Goal: Transaction & Acquisition: Purchase product/service

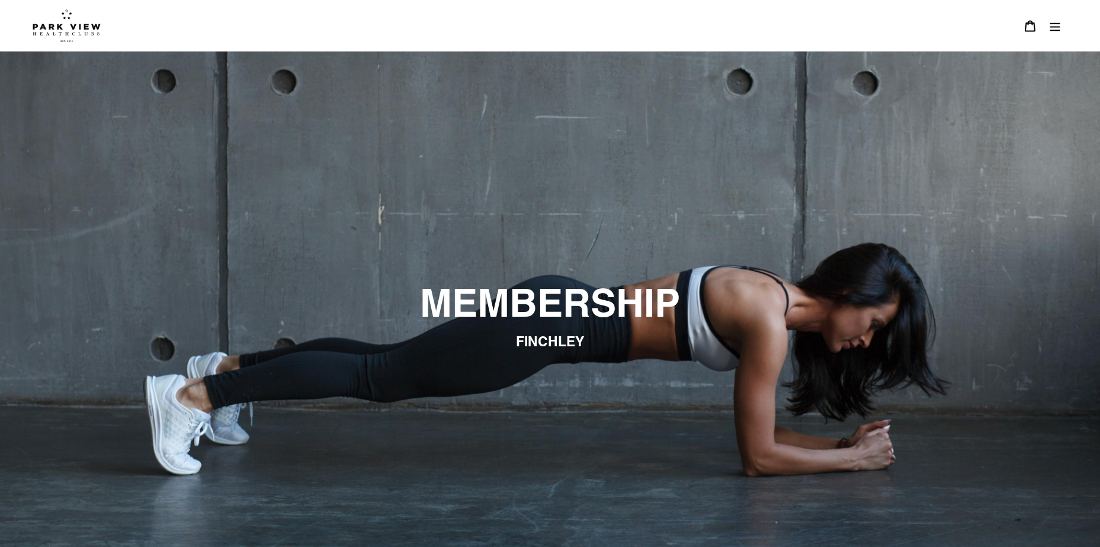
click at [1028, 29] on icon at bounding box center [1030, 26] width 12 height 12
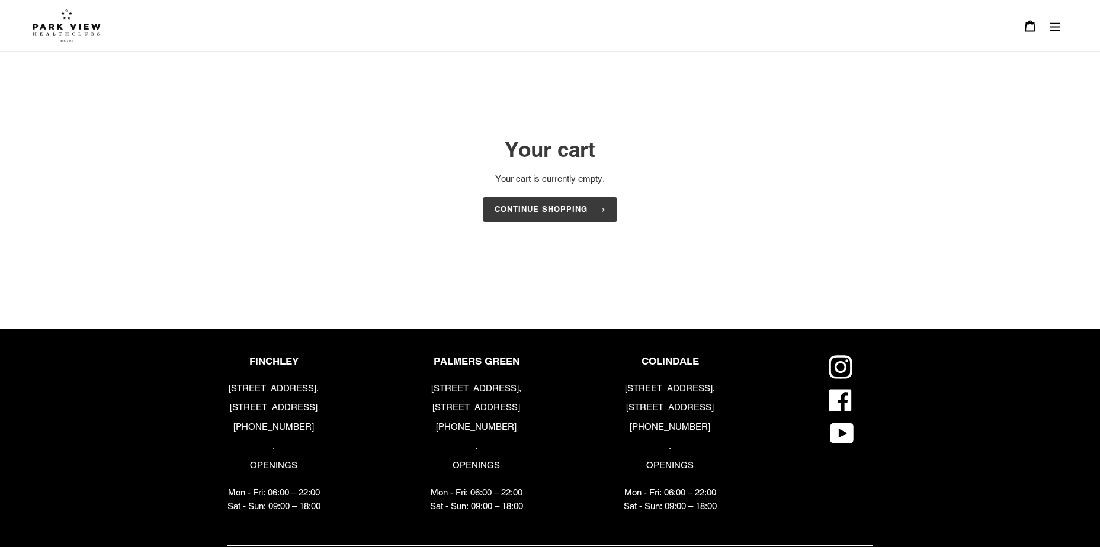
click at [1056, 25] on icon "Menu" at bounding box center [1055, 26] width 12 height 12
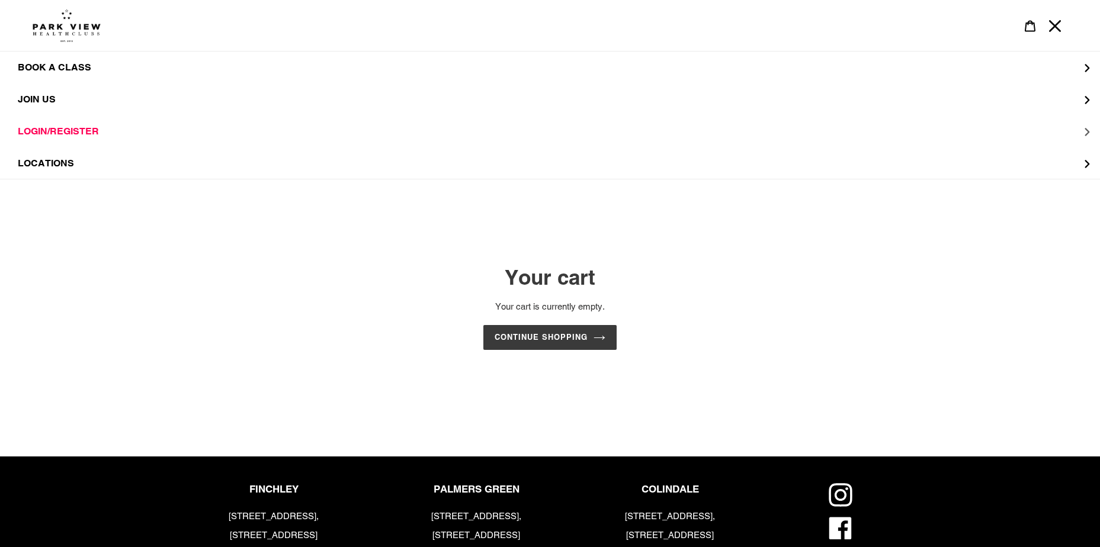
click at [65, 124] on button "LOGIN/REGISTER" at bounding box center [550, 132] width 1100 height 32
click at [87, 97] on span "LOGIN FINCHLEY" at bounding box center [81, 100] width 81 height 12
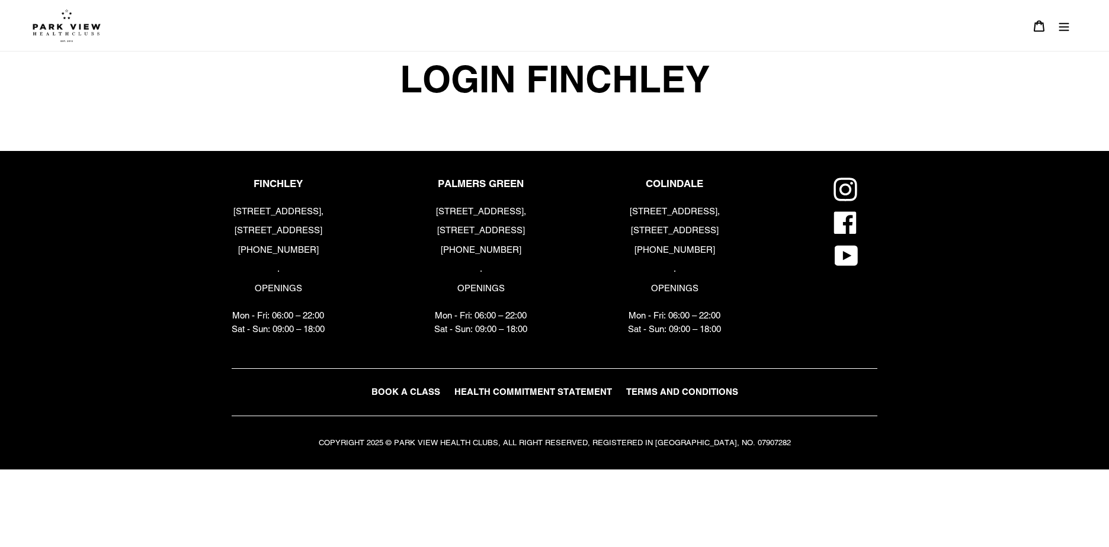
click at [583, 96] on span "LOGIN FINCHLEY" at bounding box center [555, 80] width 316 height 56
click at [1042, 25] on icon at bounding box center [1039, 26] width 12 height 12
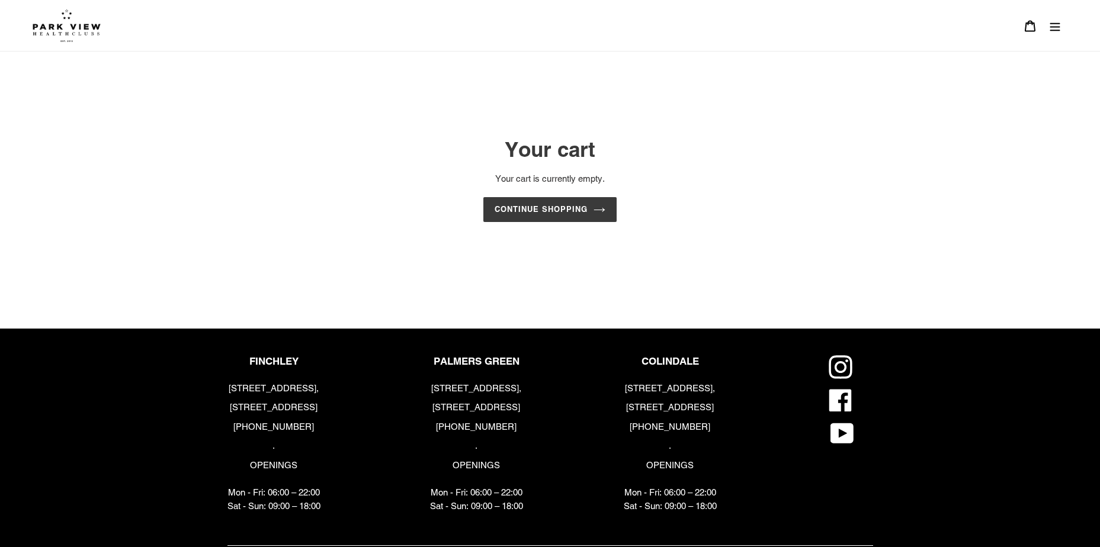
click at [1053, 27] on icon "Menu" at bounding box center [1055, 27] width 10 height 8
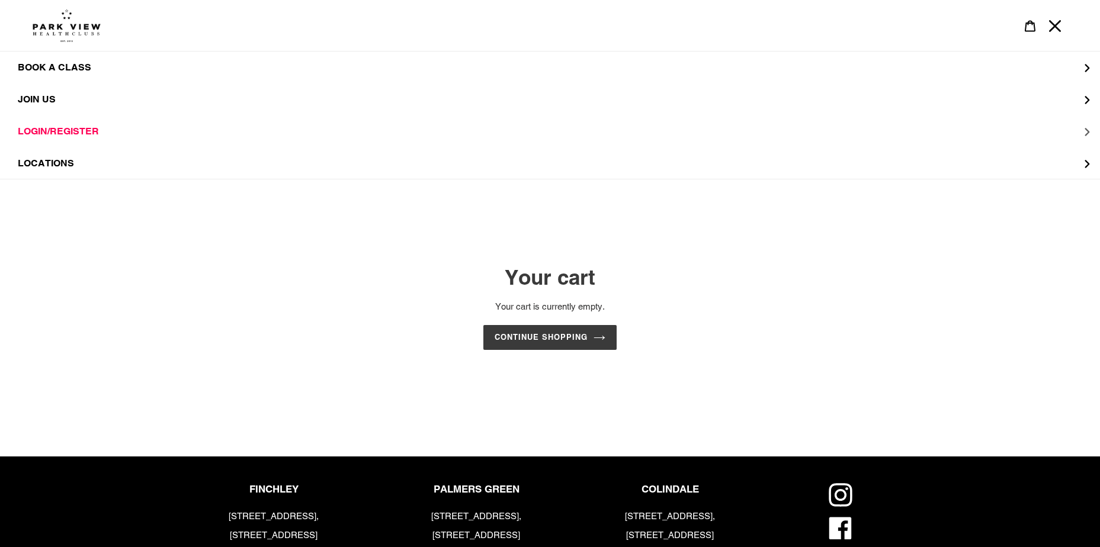
click at [44, 133] on span "LOGIN/REGISTER" at bounding box center [58, 132] width 81 height 12
click at [72, 96] on span "LOGIN FINCHLEY" at bounding box center [81, 100] width 81 height 12
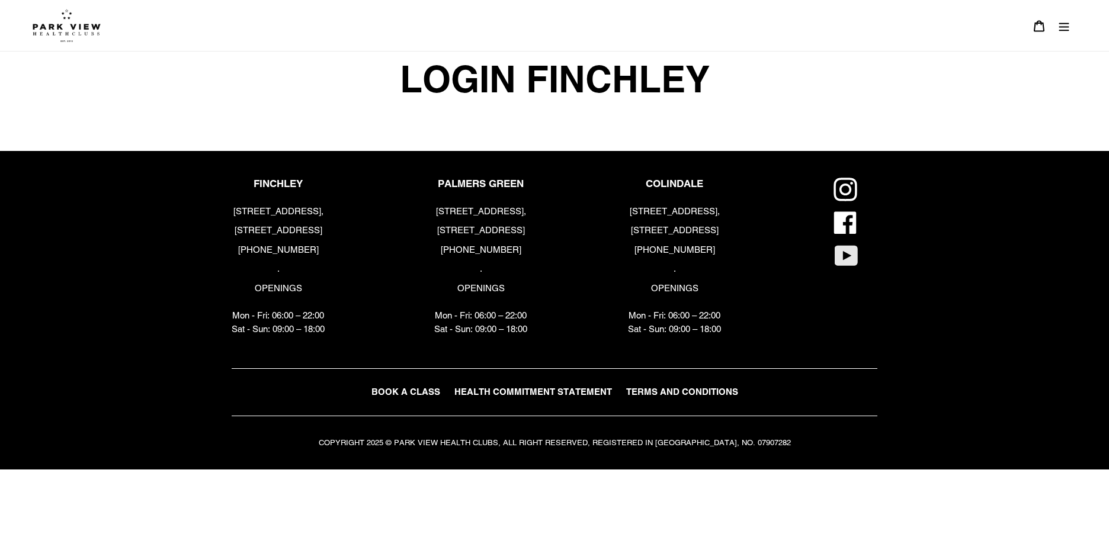
click at [850, 255] on icon at bounding box center [846, 256] width 23 height 20
click at [481, 437] on div "COPYRIGHT 2025 © PARK VIEW HEALTH CLUBS, ALL RIGHT RESERVED, REGISTERED IN [GEO…" at bounding box center [555, 443] width 646 height 14
click at [392, 392] on span "BOOK A CLASS" at bounding box center [405, 392] width 69 height 10
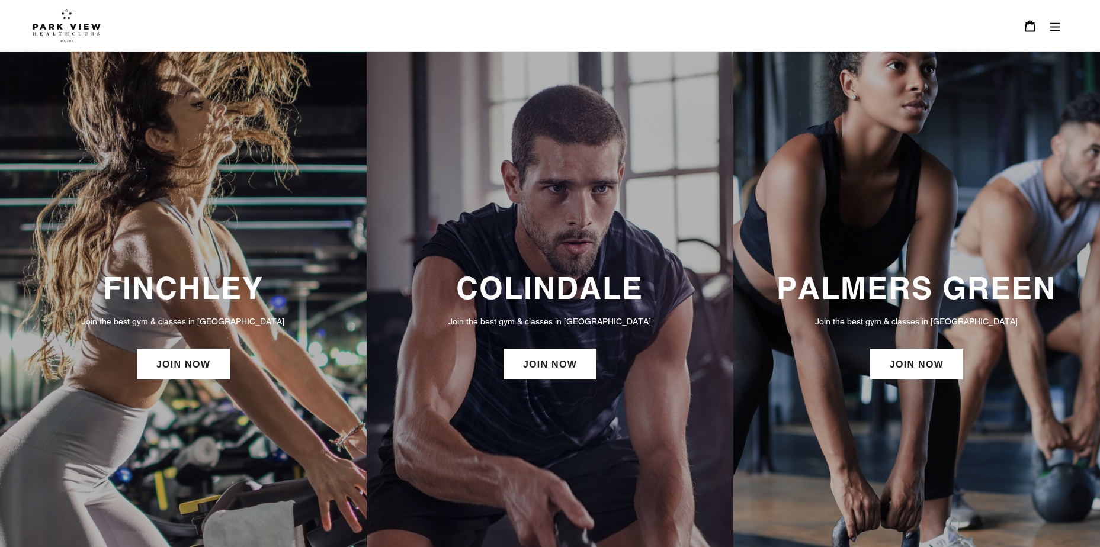
click at [1030, 26] on icon at bounding box center [1030, 26] width 12 height 12
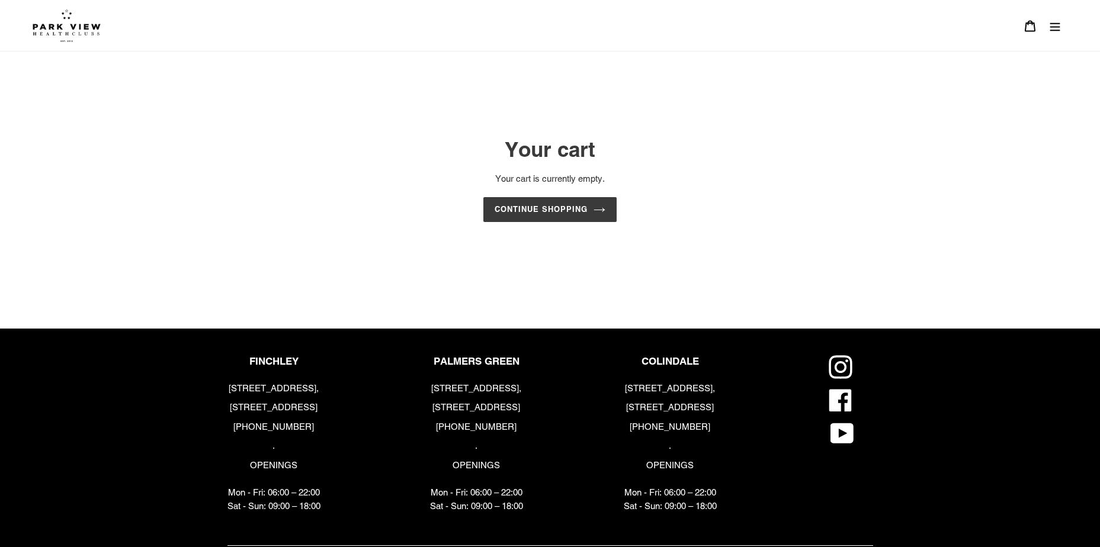
click at [1055, 28] on icon "Menu" at bounding box center [1055, 26] width 12 height 12
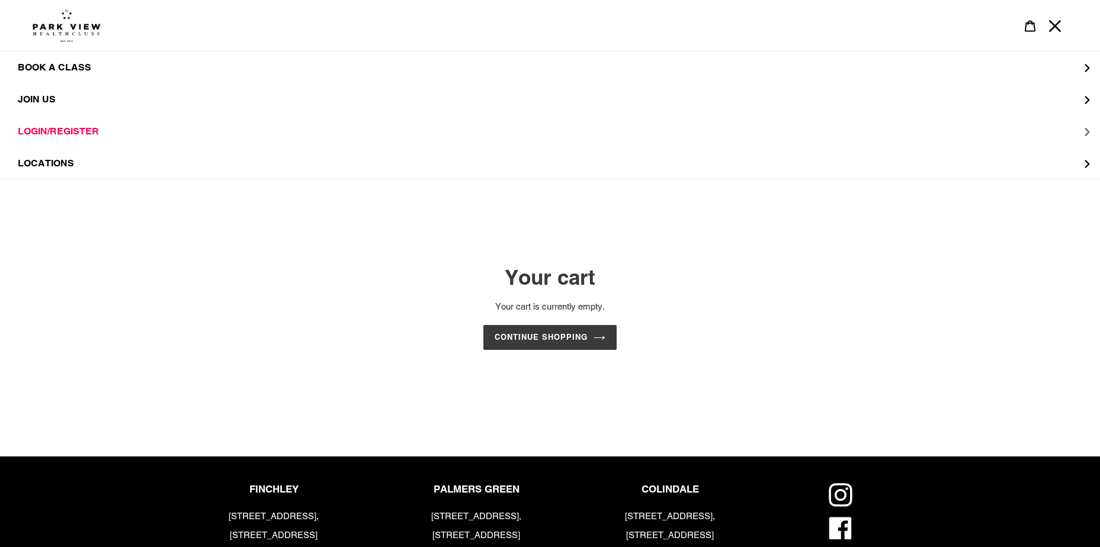
click at [56, 122] on button "LOGIN/REGISTER" at bounding box center [550, 132] width 1100 height 32
click at [61, 102] on span "LOGIN FINCHLEY" at bounding box center [81, 100] width 81 height 12
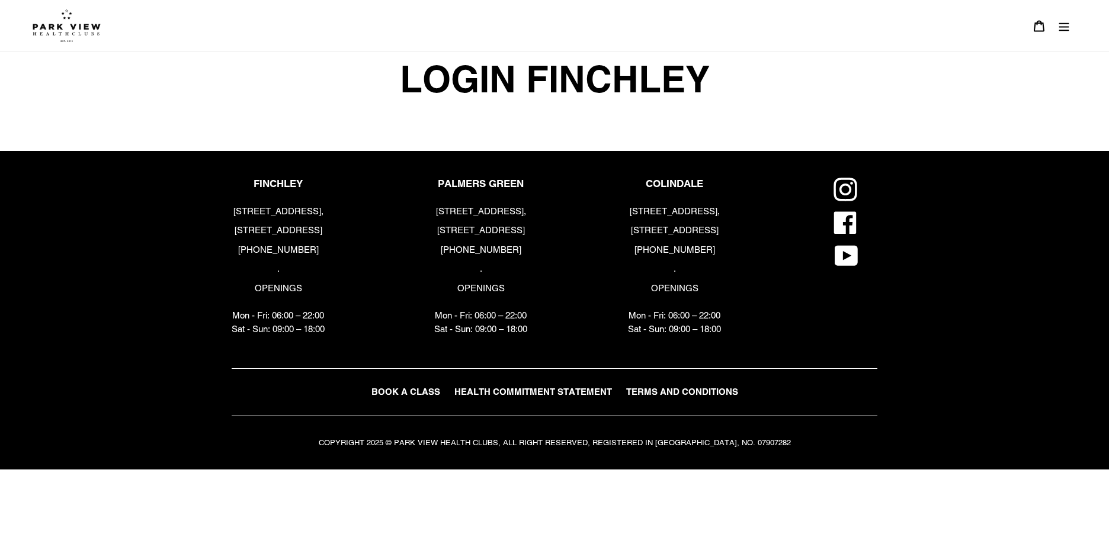
click at [272, 185] on p "FINCHLEY" at bounding box center [278, 184] width 93 height 12
click at [278, 285] on p "OPENINGS" at bounding box center [278, 289] width 93 height 14
click at [280, 336] on p "Mon - Fri: 06:00 – 22:00 Sat - Sun: 09:00 – 18:00" at bounding box center [278, 322] width 93 height 27
drag, startPoint x: 303, startPoint y: 402, endPoint x: 455, endPoint y: 395, distance: 151.8
click at [310, 399] on nav "BOOK A CLASS HEALTH COMMITMENT STATEMENT TERMS AND CONDITIONS PVTV T&C" at bounding box center [555, 392] width 646 height 48
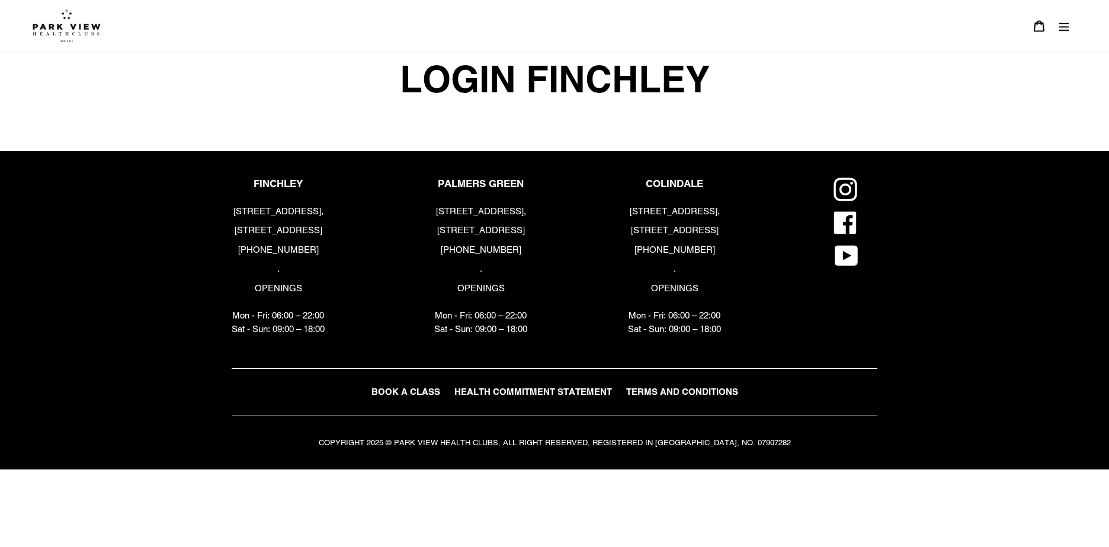
click at [1063, 25] on icon "Menu" at bounding box center [1064, 26] width 12 height 12
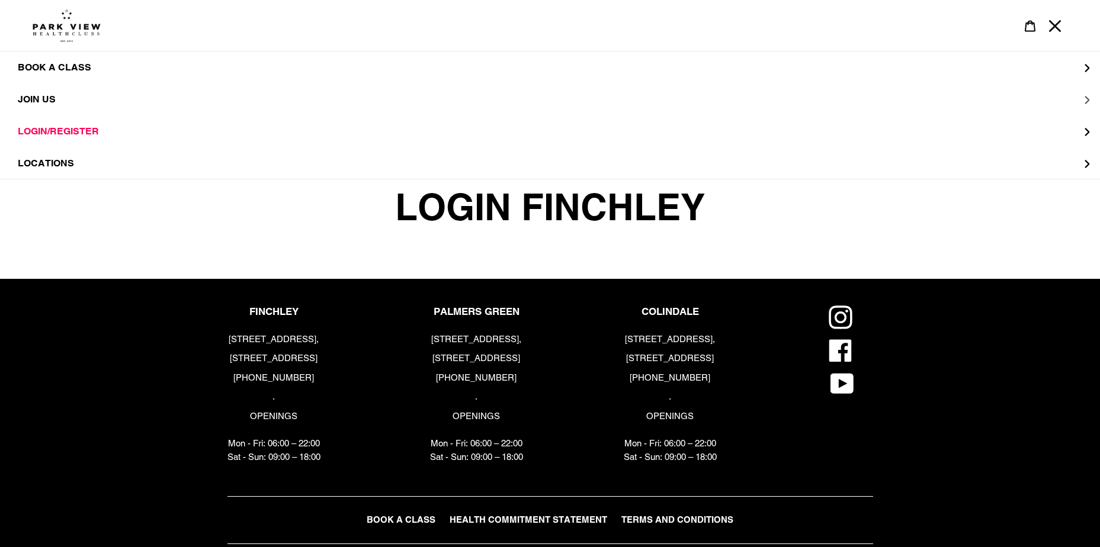
click at [47, 97] on span "JOIN US" at bounding box center [37, 100] width 38 height 12
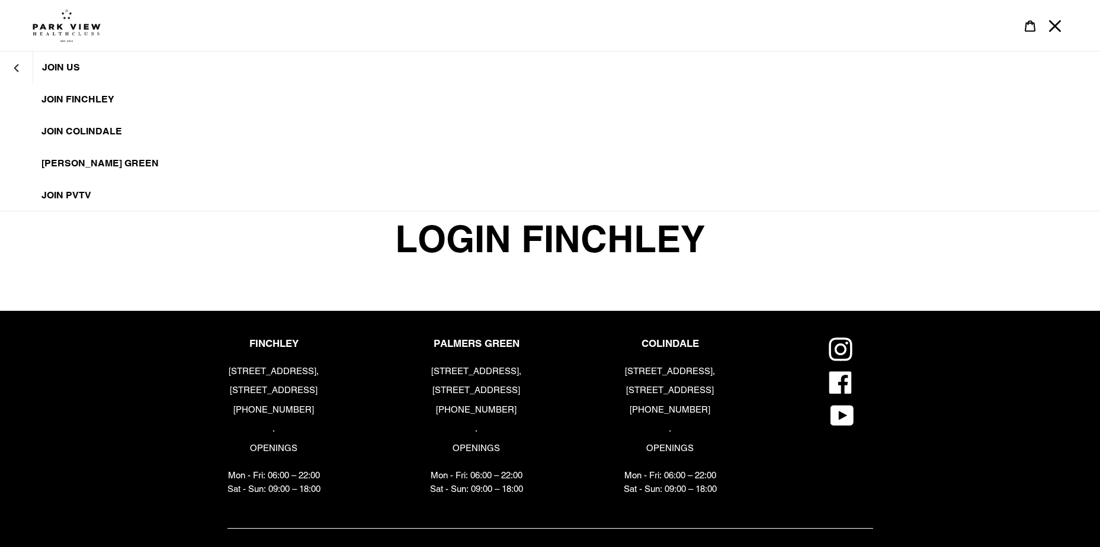
click at [58, 100] on span "JOIN FINCHLEY" at bounding box center [77, 100] width 73 height 12
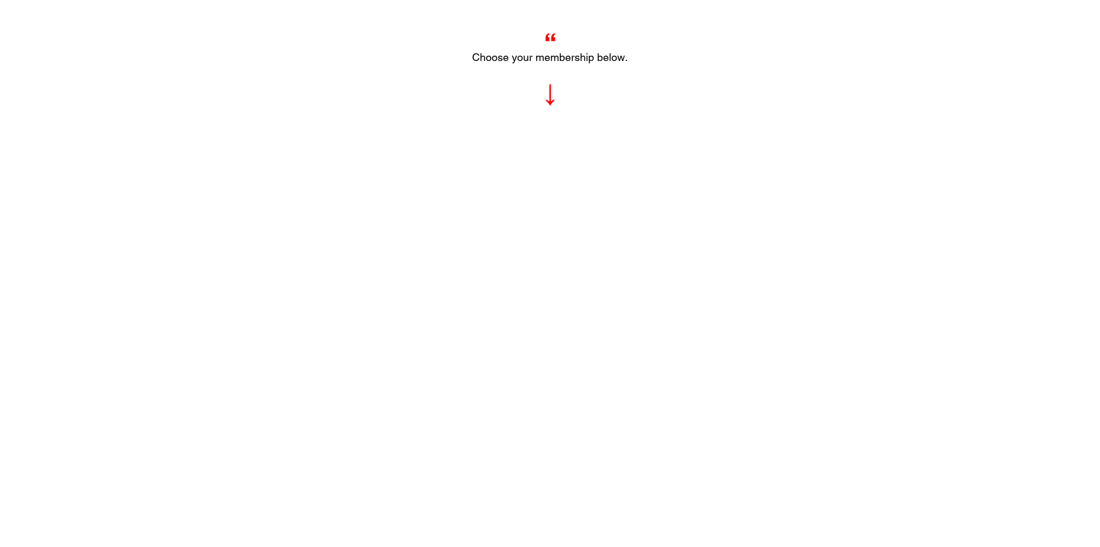
scroll to position [592, 0]
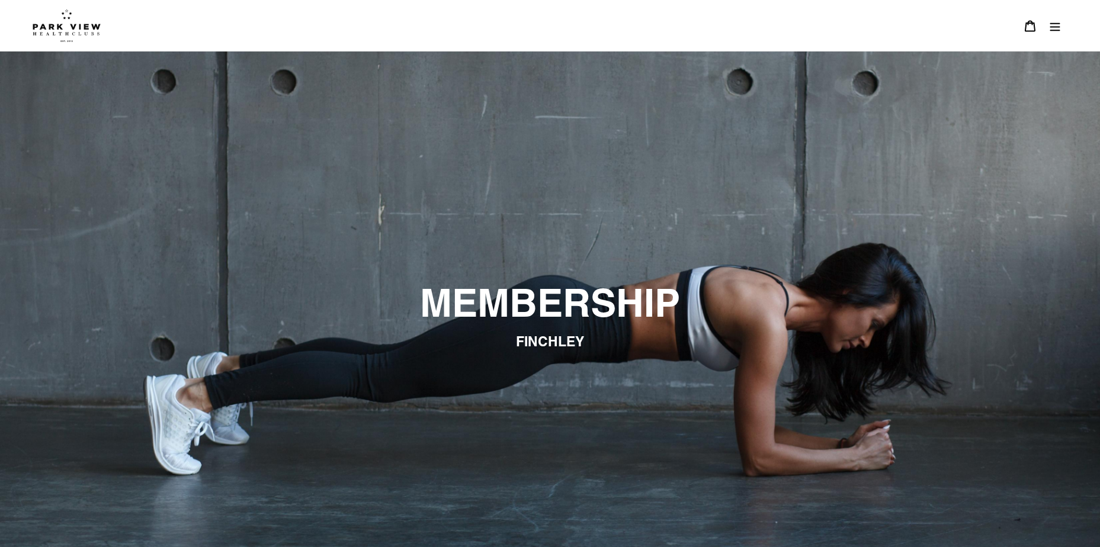
click at [88, 26] on img at bounding box center [67, 25] width 68 height 33
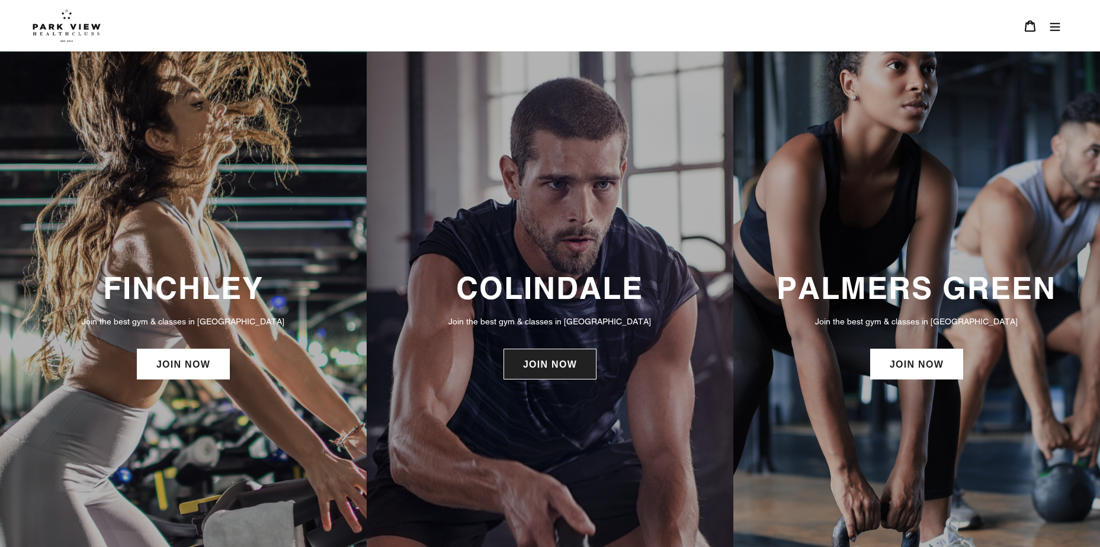
click at [555, 364] on link "JOIN NOW" at bounding box center [549, 364] width 93 height 31
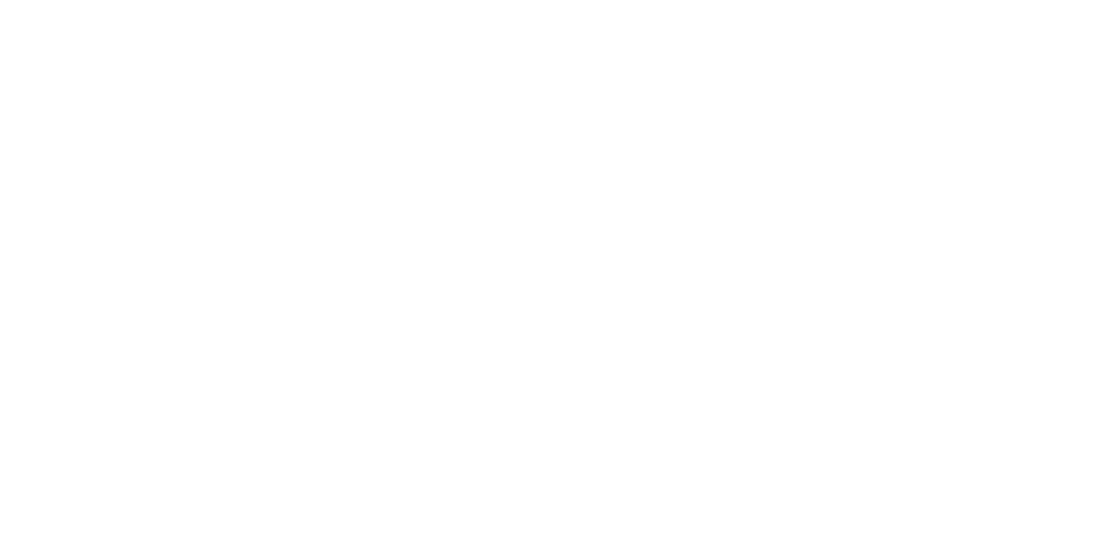
scroll to position [948, 0]
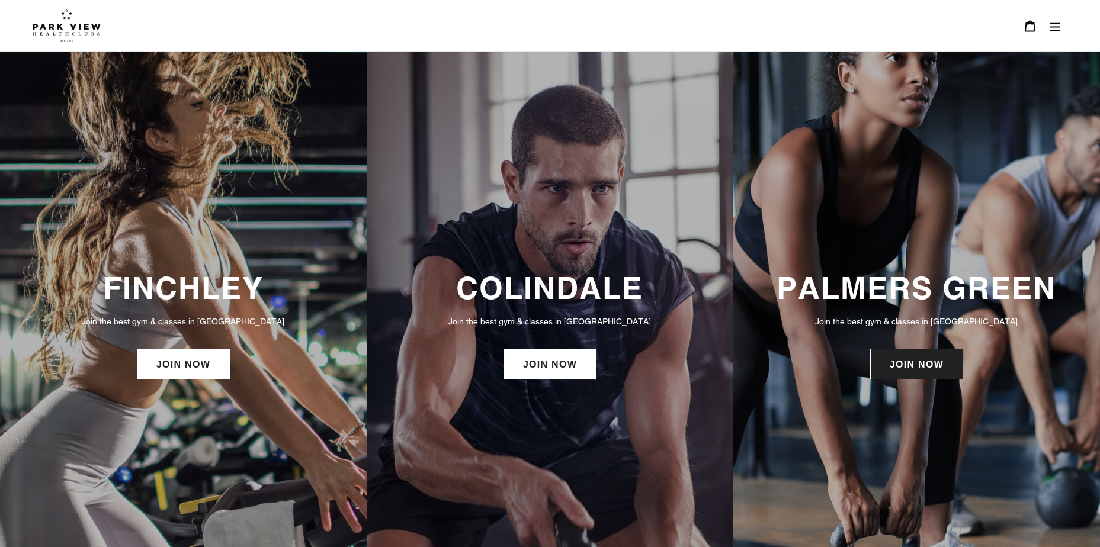
click at [932, 364] on link "JOIN NOW" at bounding box center [916, 364] width 93 height 31
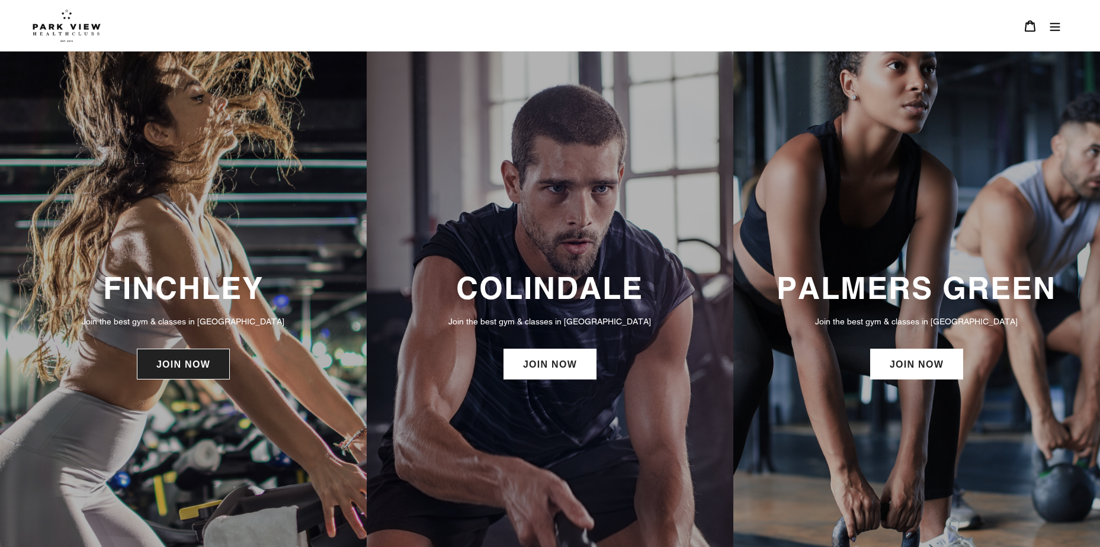
click at [195, 363] on link "JOIN NOW" at bounding box center [183, 364] width 93 height 31
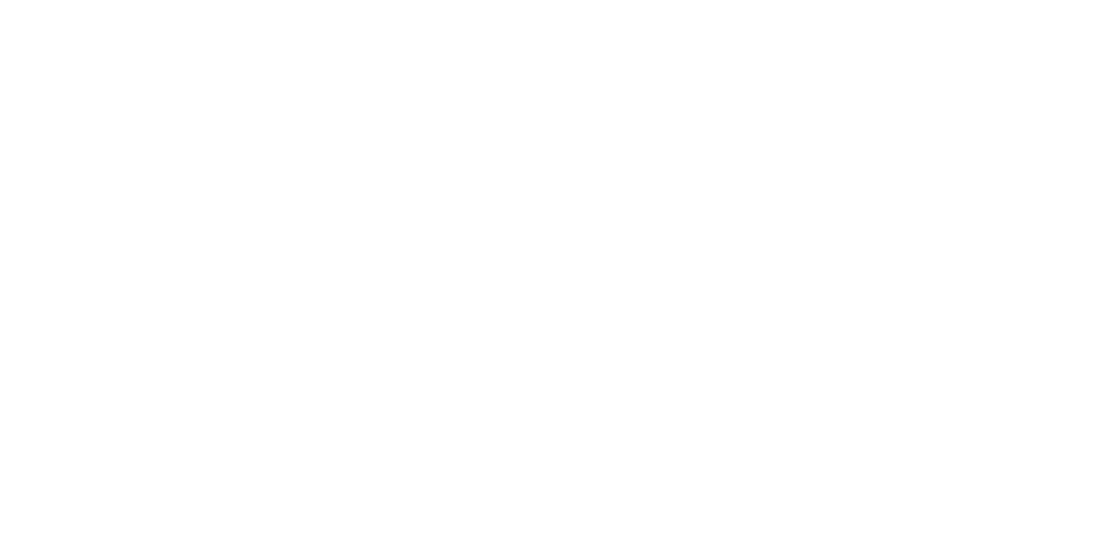
scroll to position [770, 0]
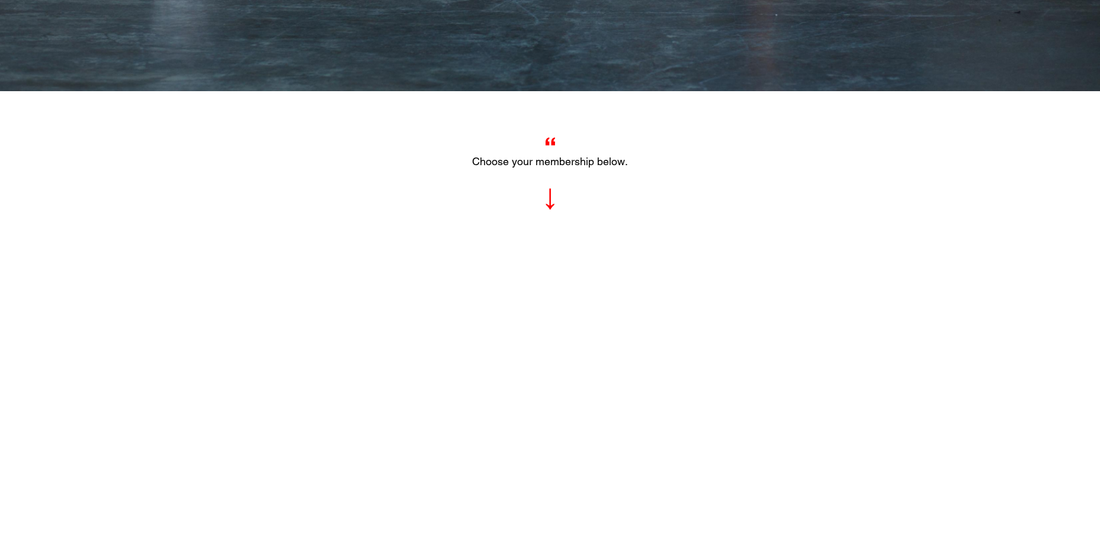
scroll to position [211, 0]
